Goal: Task Accomplishment & Management: Complete application form

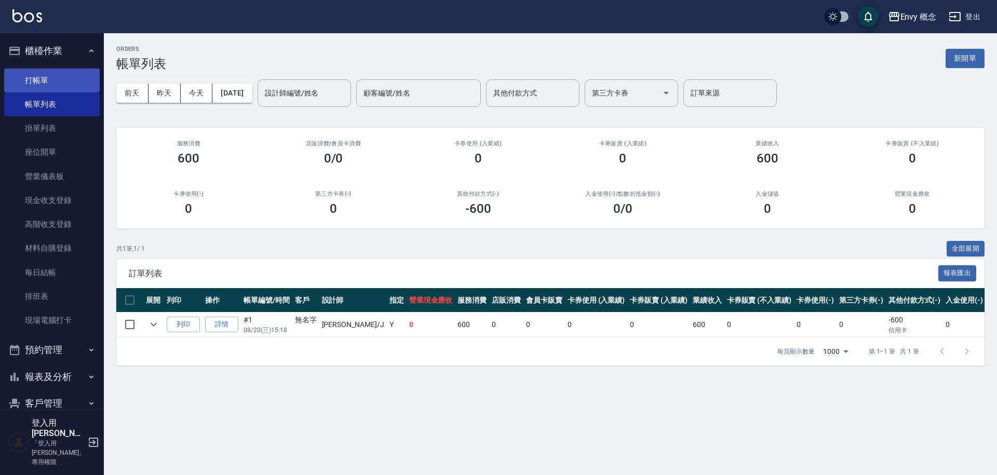
click at [71, 82] on link "打帳單" at bounding box center [51, 81] width 95 height 24
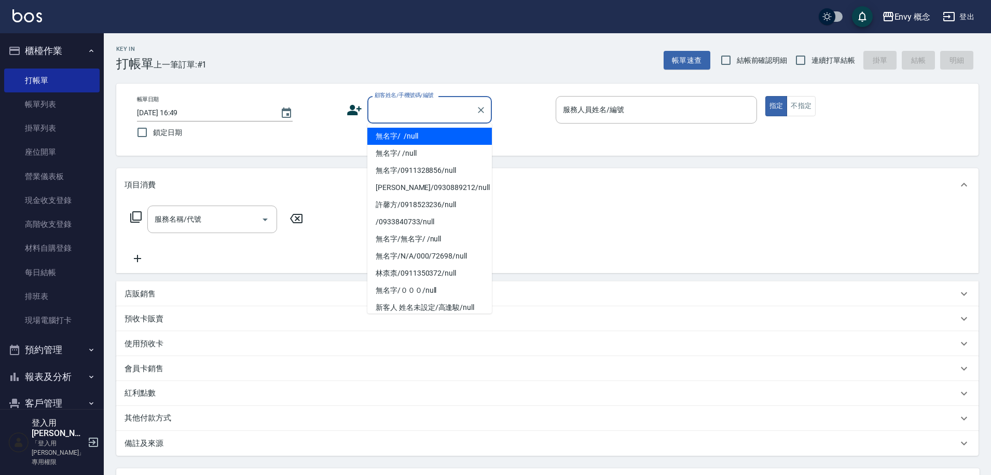
click at [421, 116] on input "顧客姓名/手機號碼/編號" at bounding box center [422, 110] width 100 height 18
click at [432, 136] on li "無名字/ /null" at bounding box center [429, 136] width 125 height 17
type input "無名字/ /null"
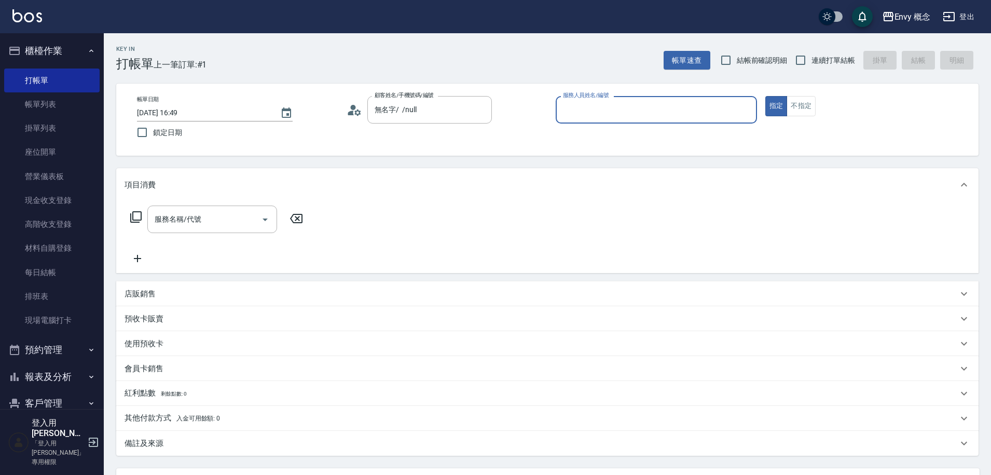
click at [661, 115] on input "服務人員姓名/編號" at bounding box center [657, 110] width 192 height 18
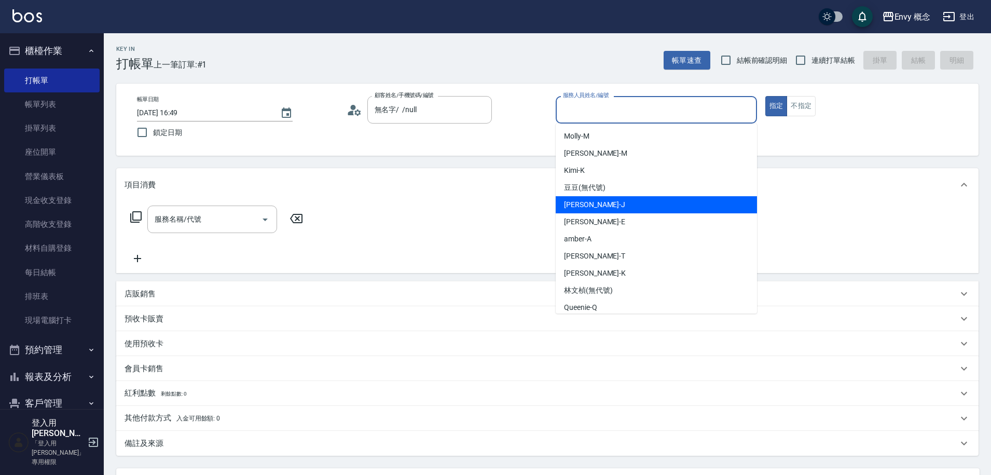
click at [618, 205] on div "[PERSON_NAME]" at bounding box center [656, 204] width 201 height 17
type input "[PERSON_NAME]"
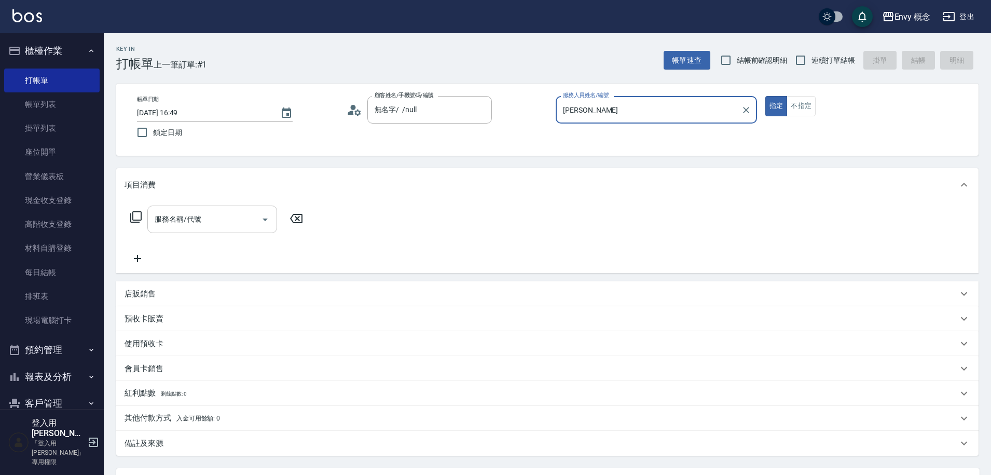
click at [252, 221] on input "服務名稱/代號" at bounding box center [204, 219] width 105 height 18
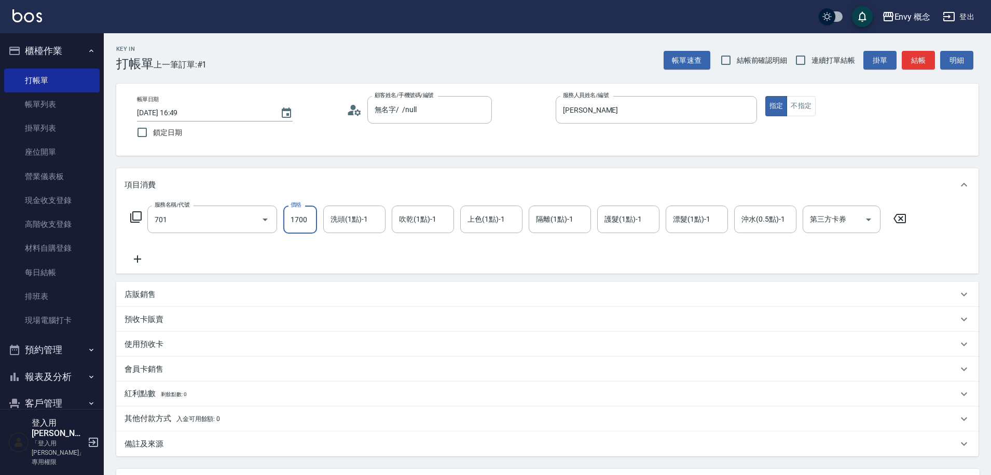
type input "701 染髮(701)"
type input "3000"
click at [153, 414] on p "其他付款方式 入金可用餘額: 0" at bounding box center [172, 418] width 95 height 11
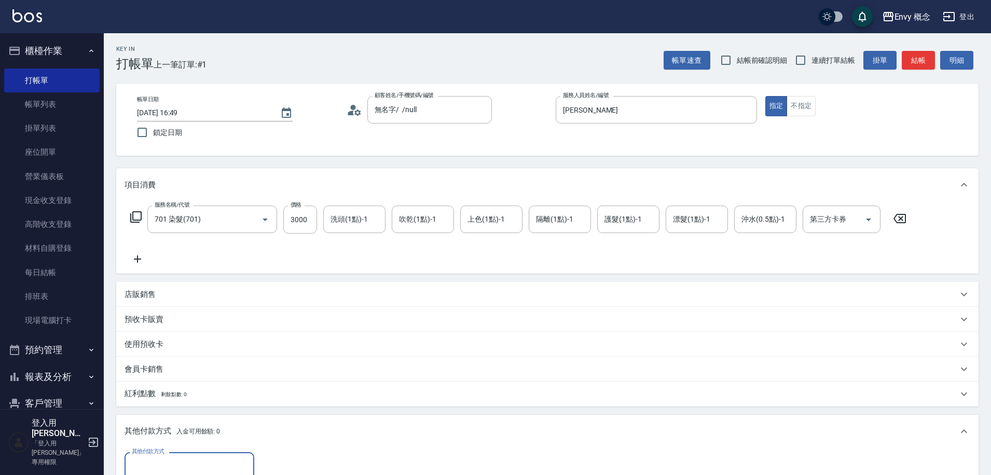
click at [208, 460] on input "其他付款方式" at bounding box center [189, 466] width 120 height 18
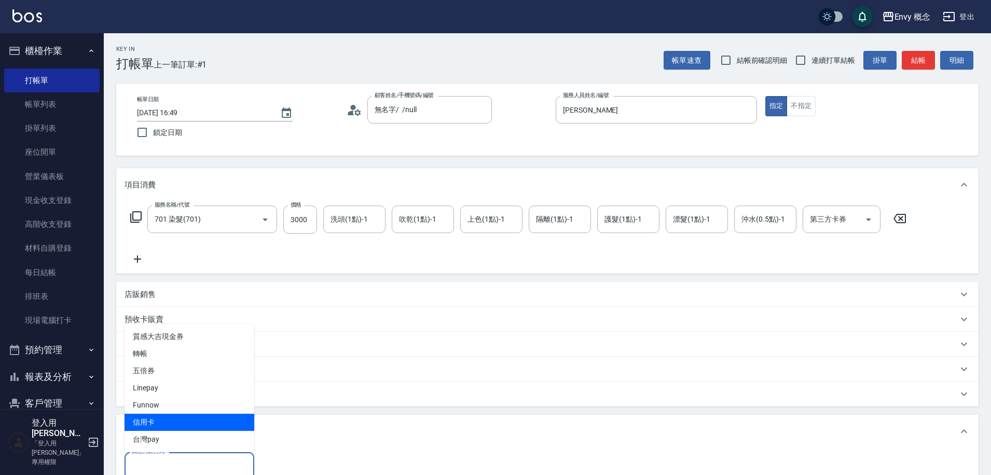
click at [194, 415] on span "信用卡" at bounding box center [190, 422] width 130 height 17
type input "信用卡"
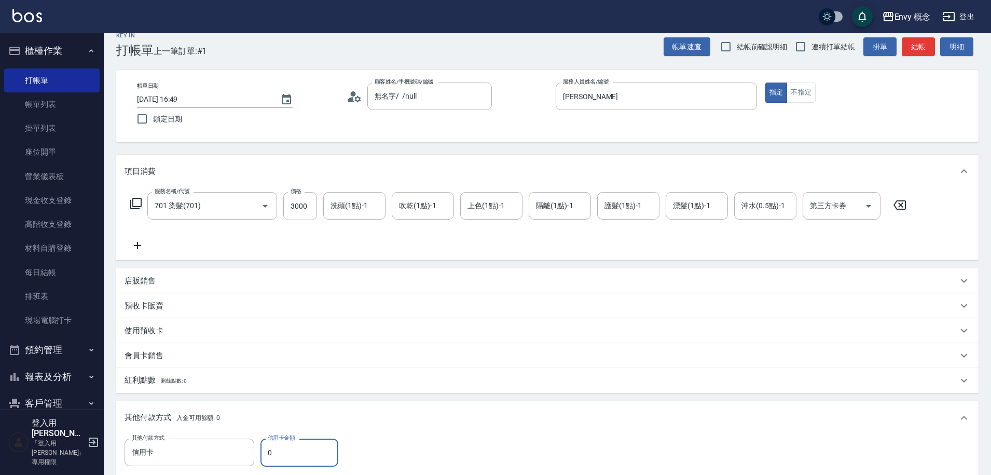
scroll to position [25, 0]
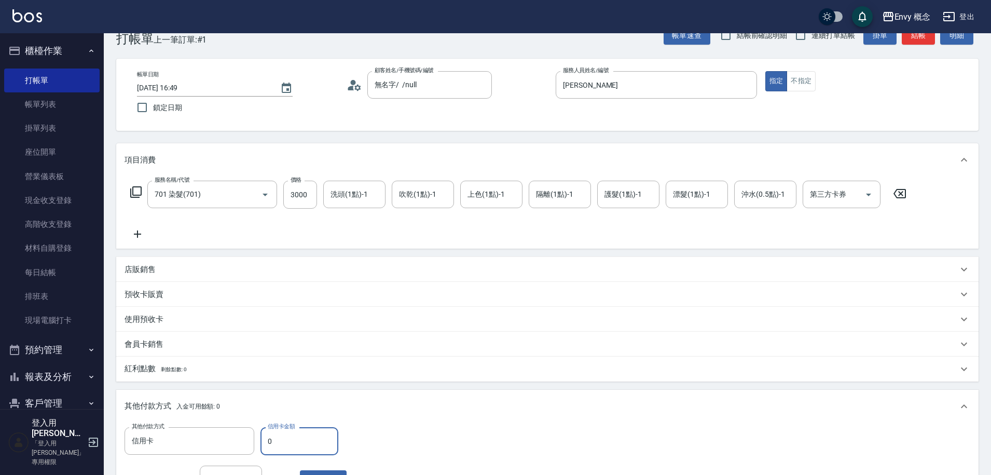
click at [304, 433] on input "0" at bounding box center [300, 441] width 78 height 28
type input "3000"
click at [488, 405] on div "其他付款方式 入金可用餘額: 0" at bounding box center [542, 406] width 834 height 11
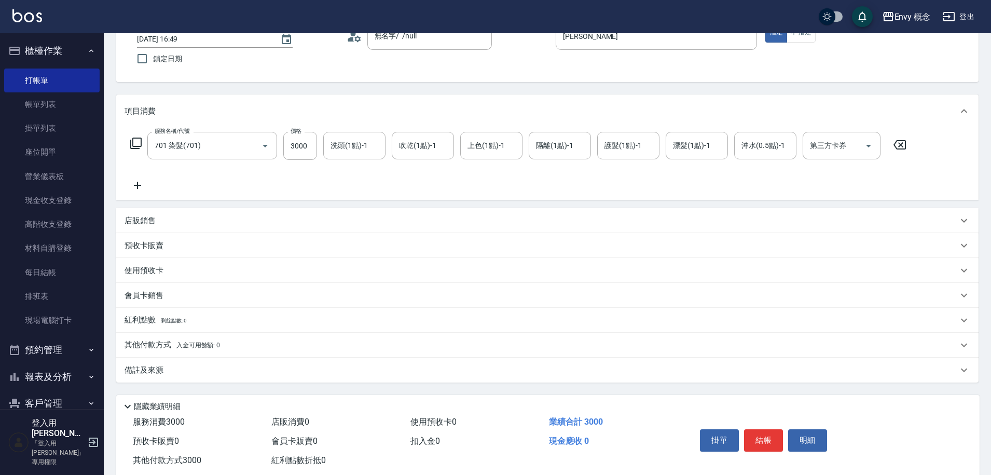
scroll to position [99, 0]
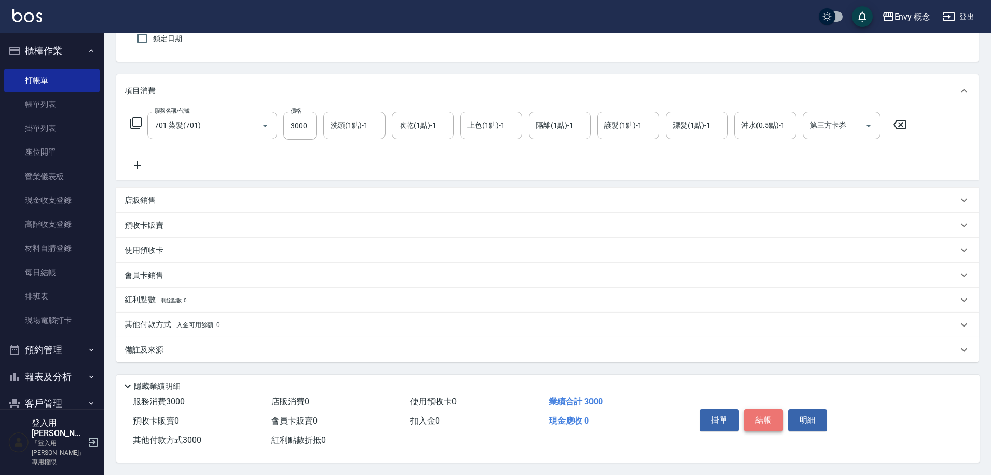
click at [762, 412] on button "結帳" at bounding box center [763, 420] width 39 height 22
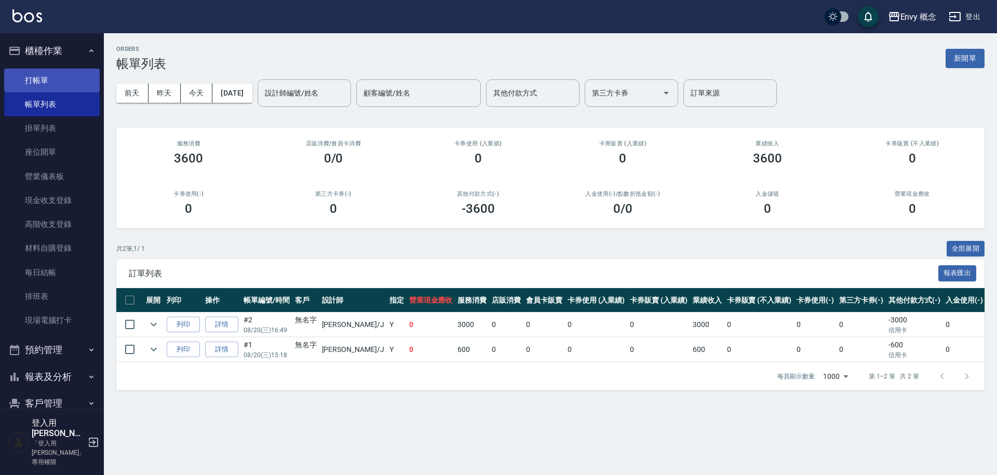
click at [70, 77] on link "打帳單" at bounding box center [51, 81] width 95 height 24
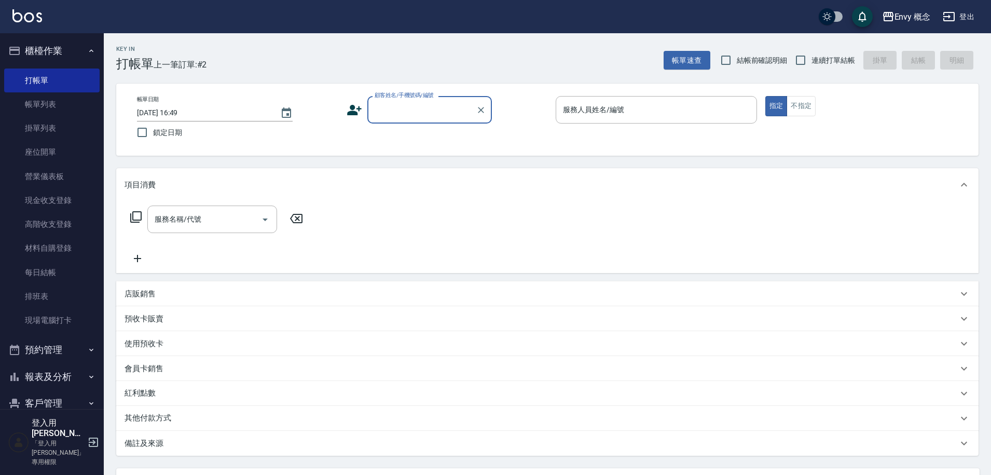
click at [413, 110] on input "顧客姓名/手機號碼/編號" at bounding box center [422, 110] width 100 height 18
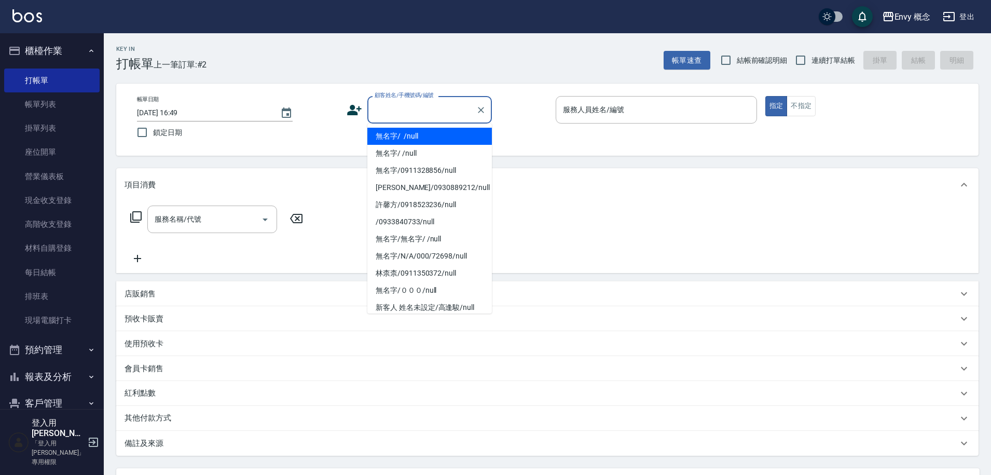
click at [419, 138] on li "無名字/ /null" at bounding box center [429, 136] width 125 height 17
type input "無名字/ /null"
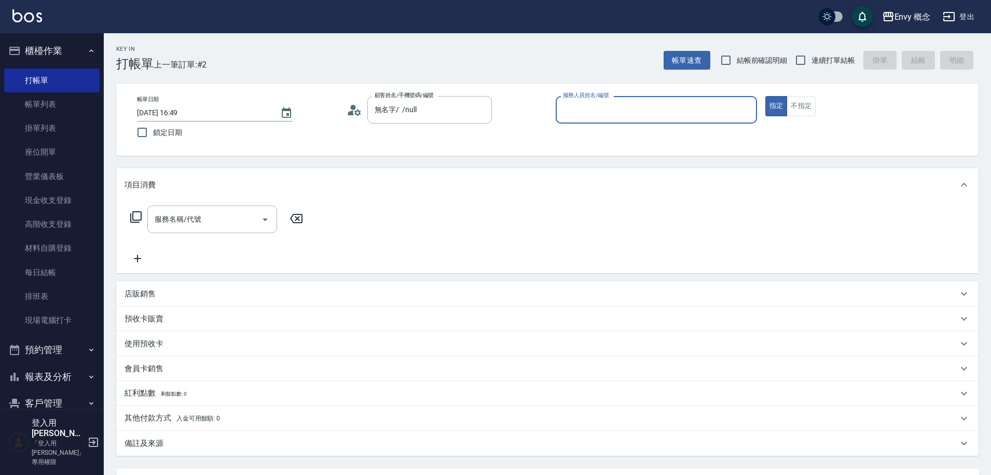
click at [579, 112] on input "服務人員姓名/編號" at bounding box center [657, 110] width 192 height 18
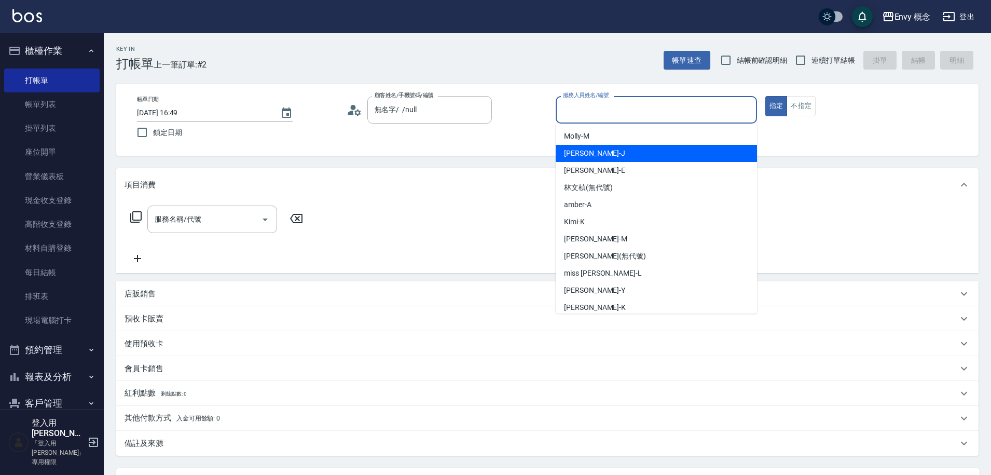
click at [599, 156] on div "[PERSON_NAME]" at bounding box center [656, 153] width 201 height 17
type input "[PERSON_NAME]"
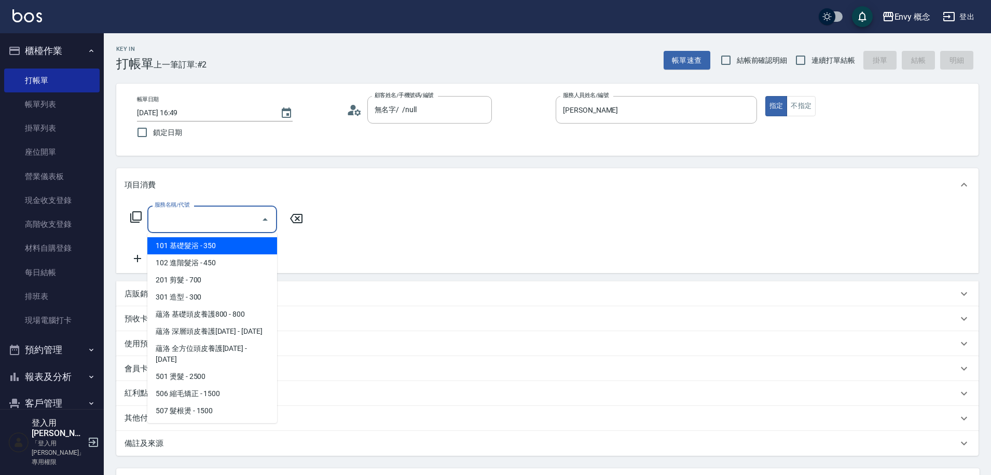
click at [243, 223] on input "服務名稱/代號" at bounding box center [204, 219] width 105 height 18
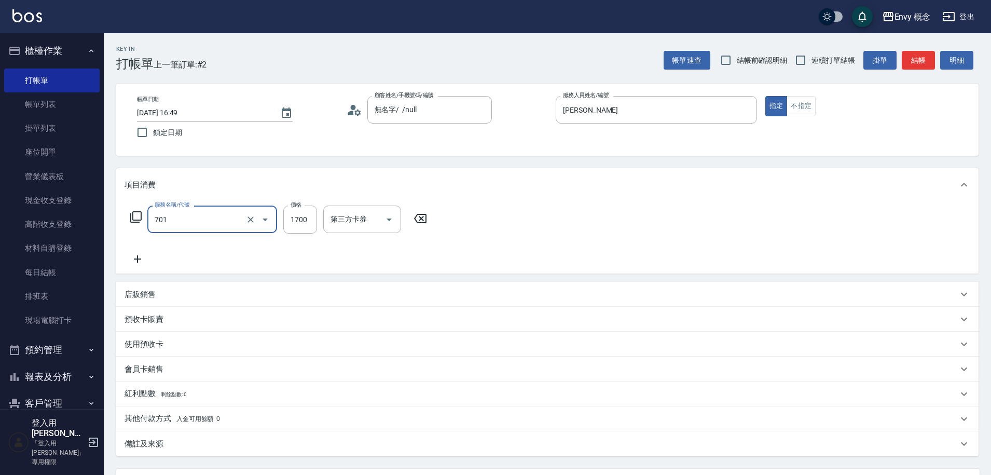
type input "701 染髮(701)"
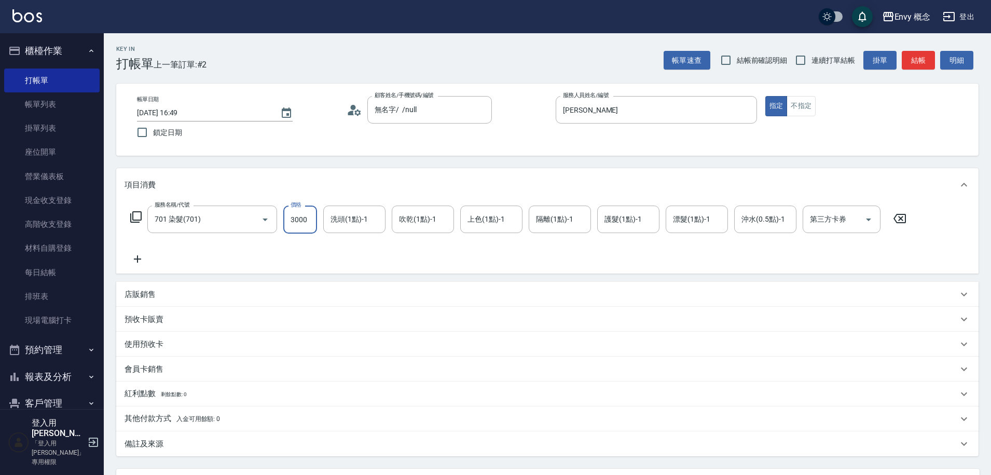
type input "3000"
click at [166, 419] on p "其他付款方式 入金可用餘額: 0" at bounding box center [172, 418] width 95 height 11
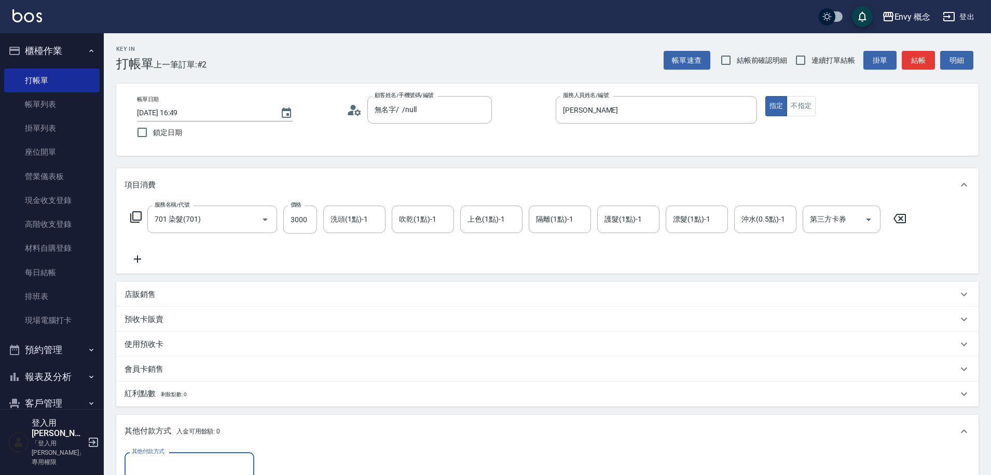
click at [181, 459] on input "其他付款方式" at bounding box center [189, 466] width 120 height 18
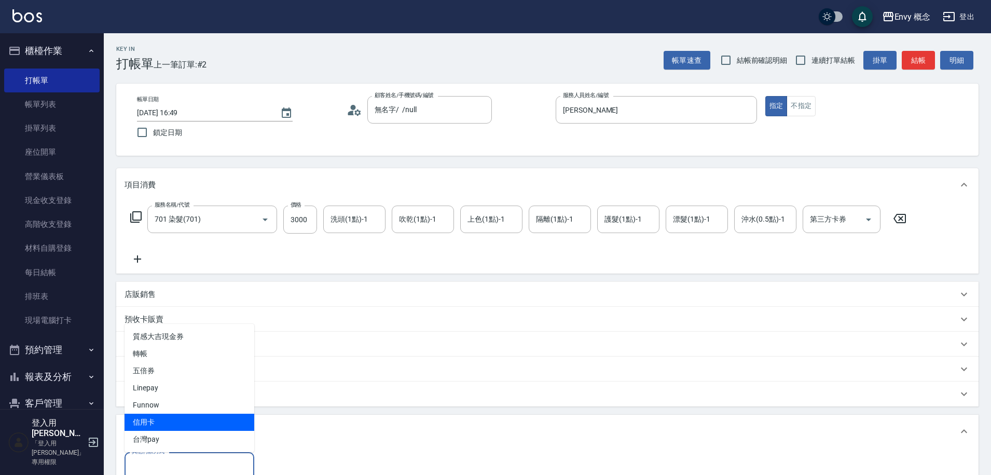
click at [175, 425] on span "信用卡" at bounding box center [190, 422] width 130 height 17
type input "信用卡"
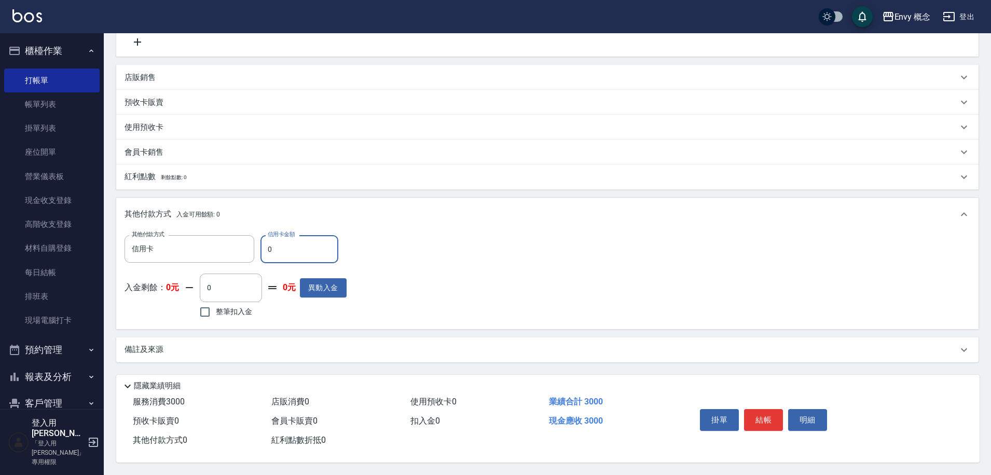
scroll to position [222, 0]
type input "3000"
click at [762, 414] on button "結帳" at bounding box center [763, 420] width 39 height 22
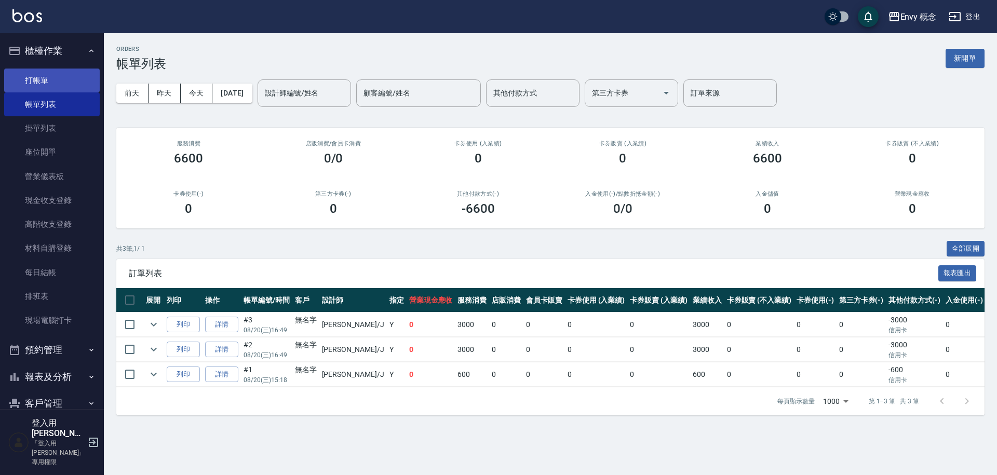
click at [58, 71] on link "打帳單" at bounding box center [51, 81] width 95 height 24
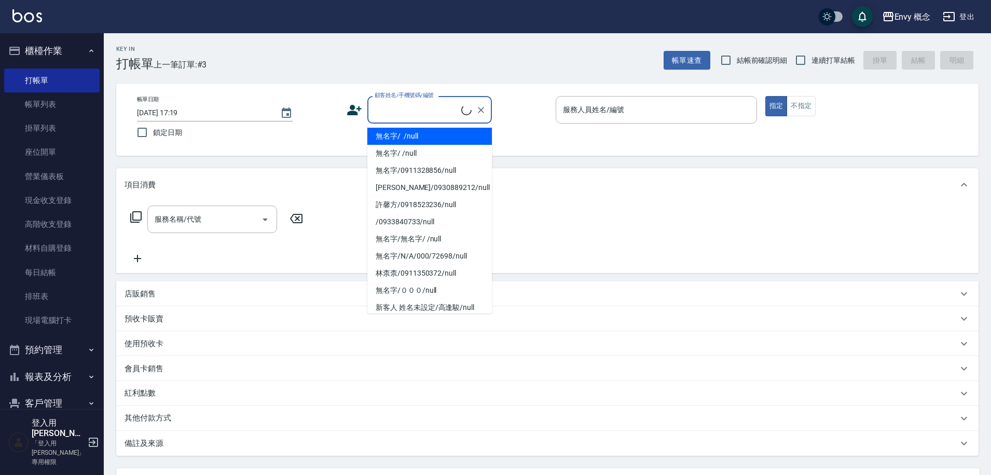
click at [443, 113] on input "顧客姓名/手機號碼/編號" at bounding box center [416, 110] width 89 height 18
click at [447, 126] on ul "無名字/ /null 無名字/ /null 無名字/0911328856/null [PERSON_NAME]/0930889212/null [PERSON…" at bounding box center [429, 219] width 125 height 190
click at [451, 133] on li "無名字/ /null" at bounding box center [429, 136] width 125 height 17
type input "無名字/ /null"
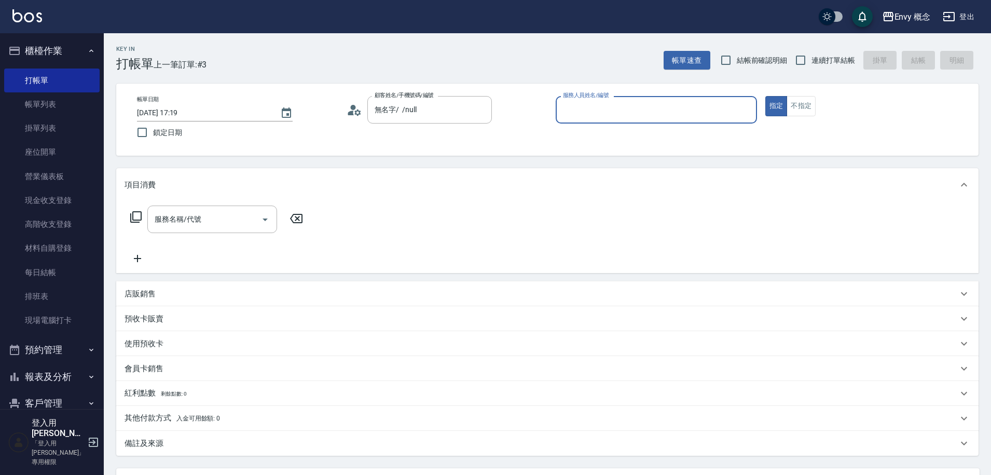
click at [609, 107] on div "服務人員姓名/編號 服務人員姓名/編號" at bounding box center [656, 110] width 201 height 28
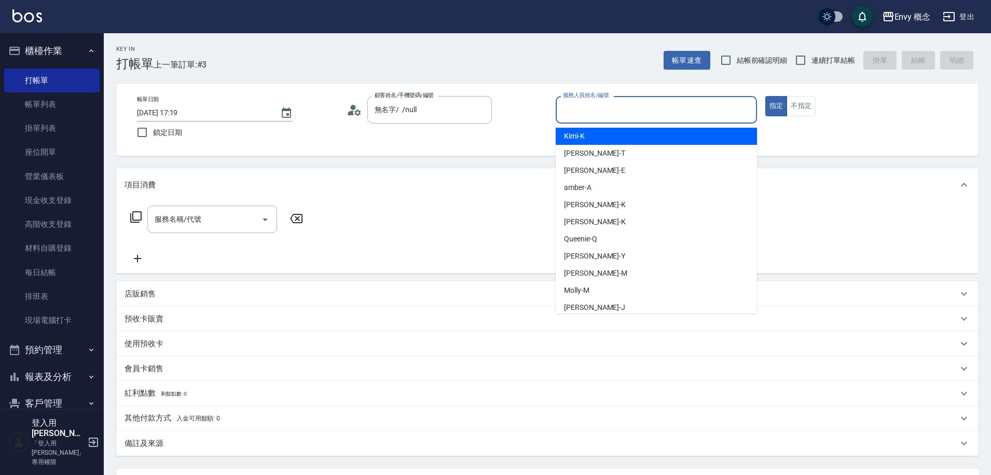
click at [605, 113] on input "服務人員姓名/編號" at bounding box center [657, 110] width 192 height 18
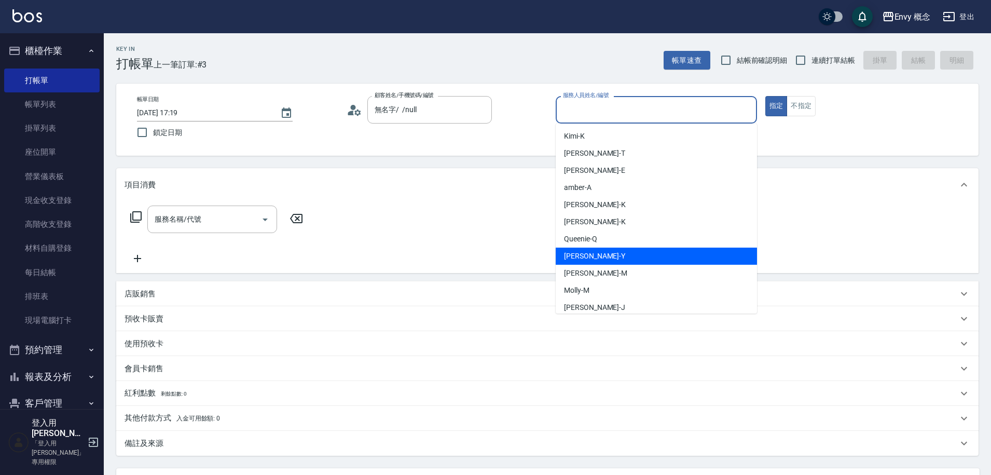
scroll to position [2, 0]
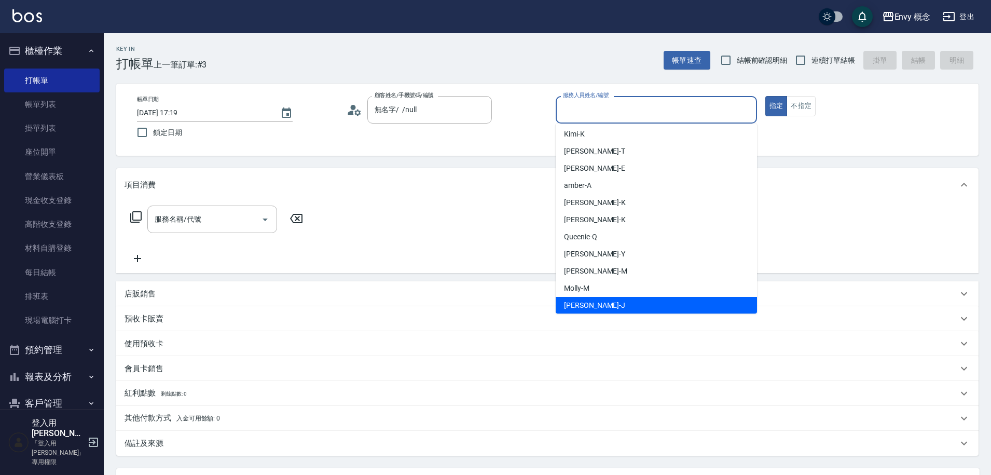
click at [591, 301] on span "[PERSON_NAME]" at bounding box center [594, 305] width 61 height 11
type input "[PERSON_NAME]"
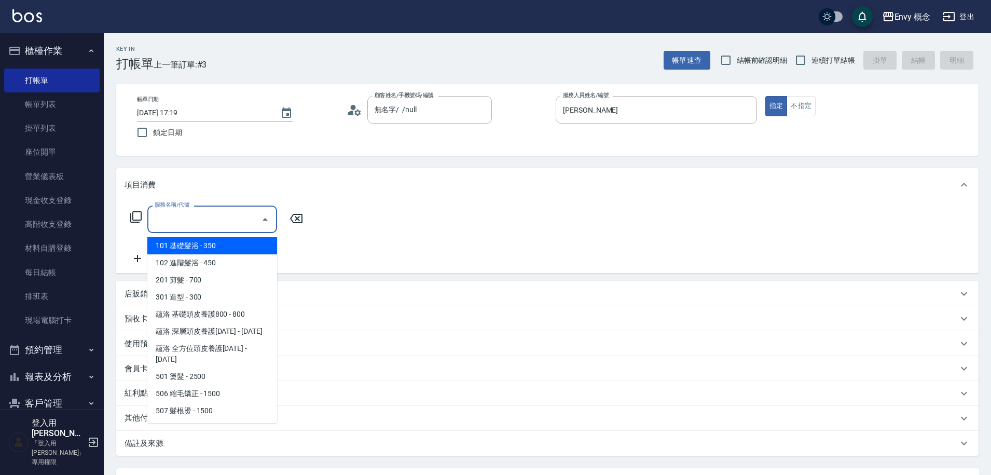
click at [229, 225] on input "服務名稱/代號" at bounding box center [204, 219] width 105 height 18
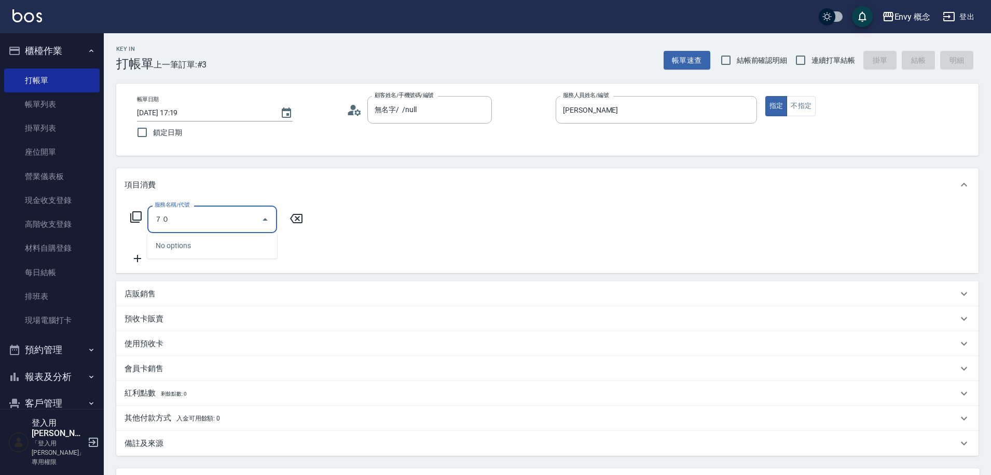
type input "７"
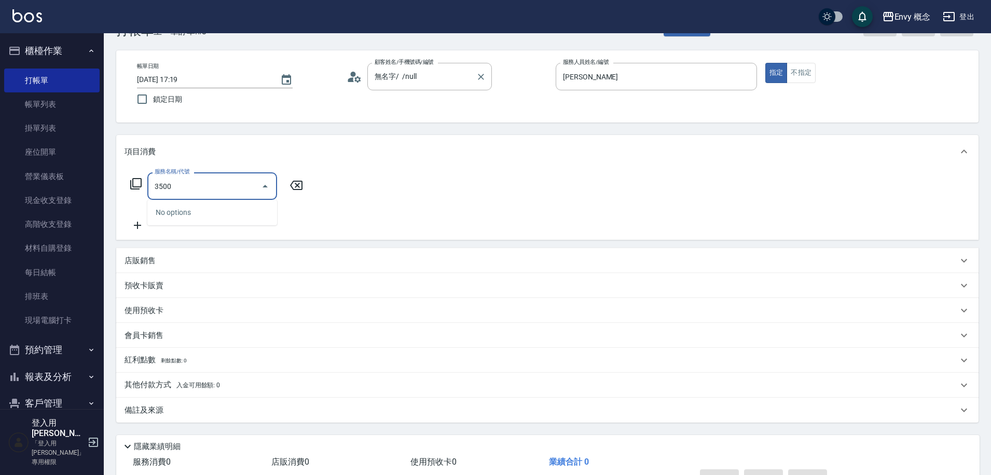
scroll to position [0, 0]
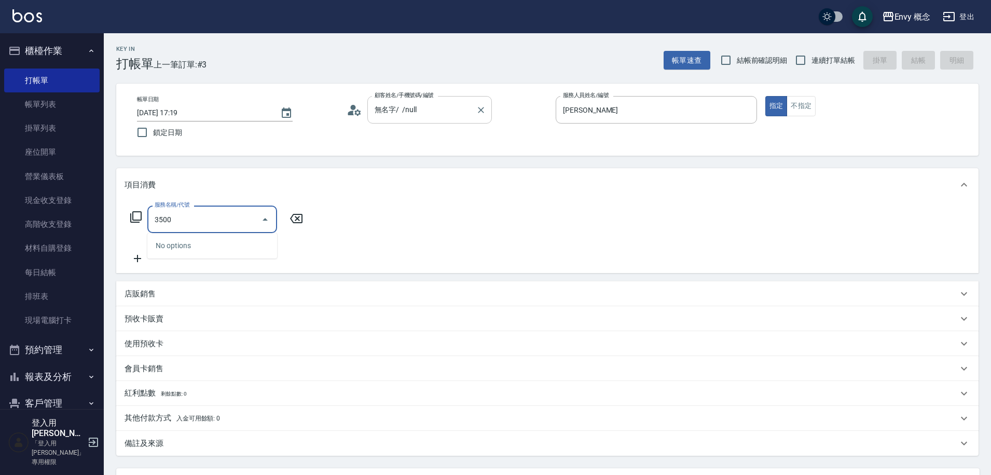
type input "3500"
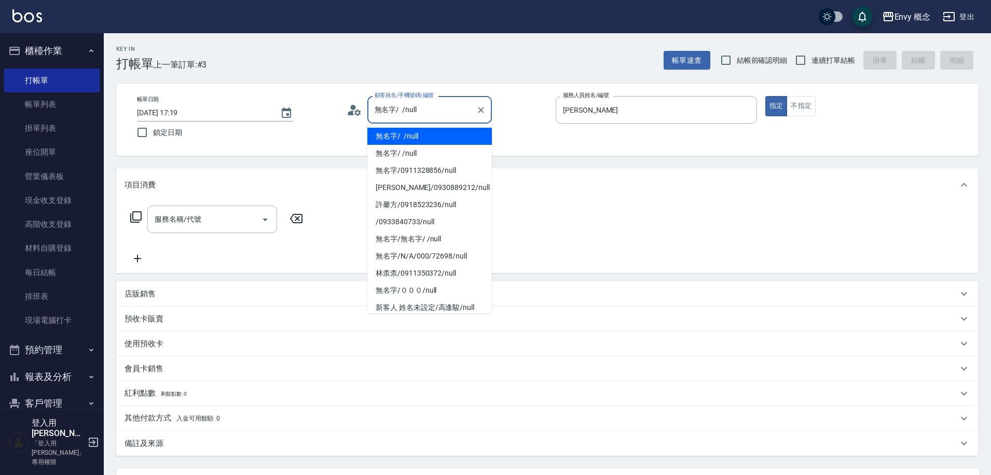
click at [439, 110] on input "無名字/ /null" at bounding box center [422, 110] width 100 height 18
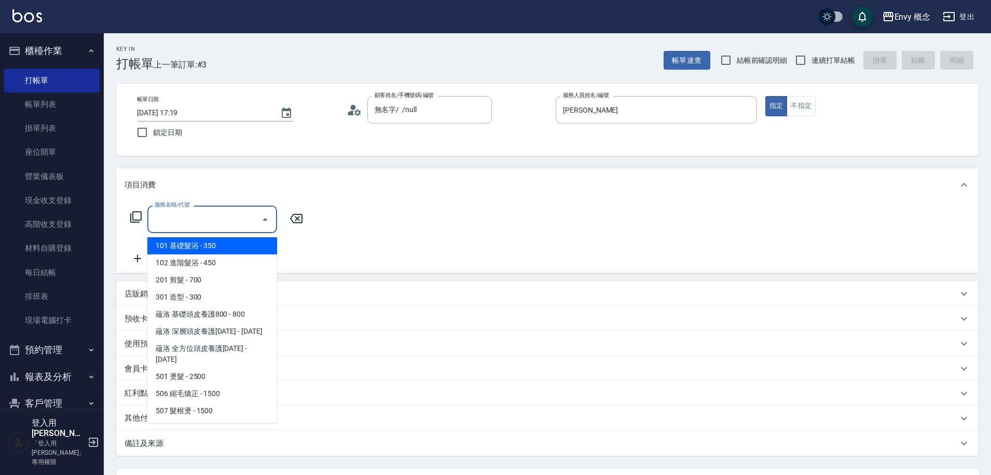
click at [233, 220] on input "服務名稱/代號" at bounding box center [204, 219] width 105 height 18
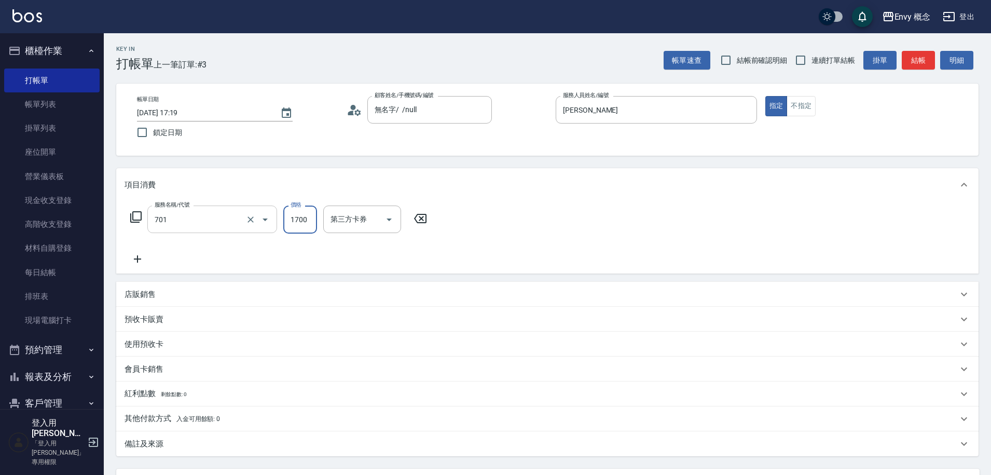
type input "701 染髮(701)"
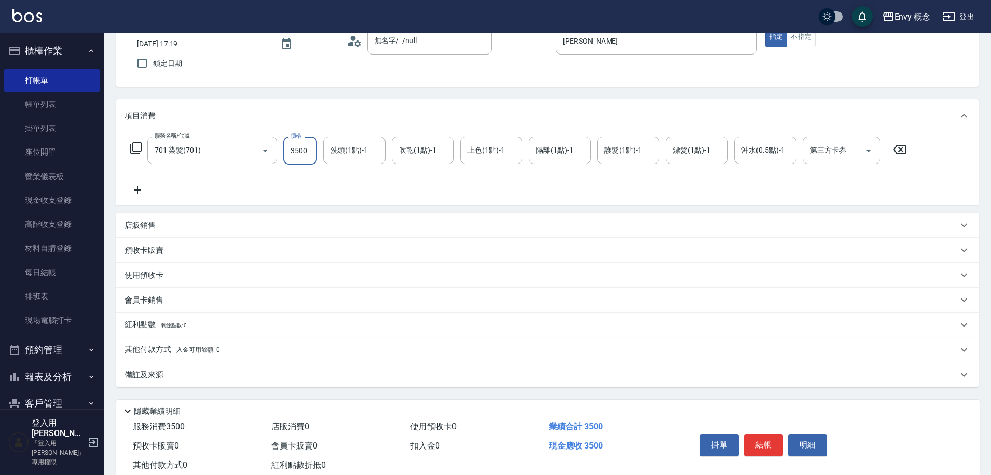
scroll to position [99, 0]
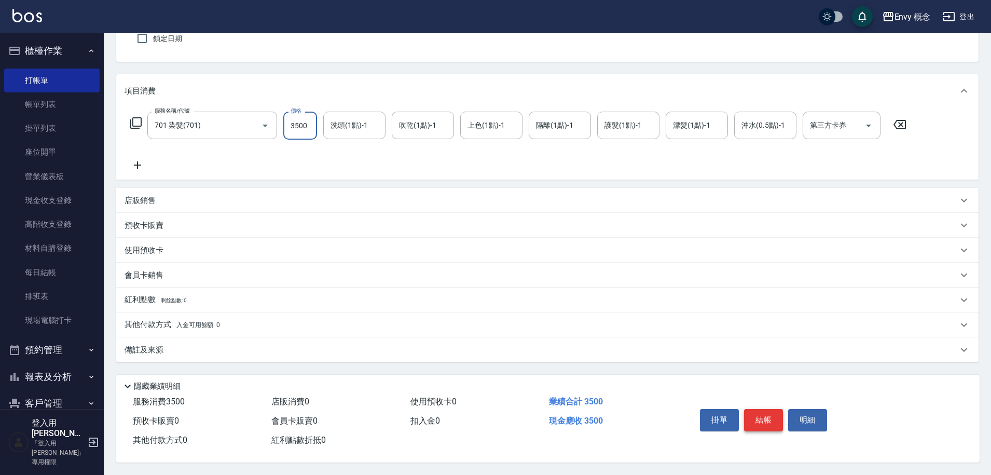
type input "3500"
click at [773, 421] on button "結帳" at bounding box center [763, 420] width 39 height 22
